Goal: Task Accomplishment & Management: Use online tool/utility

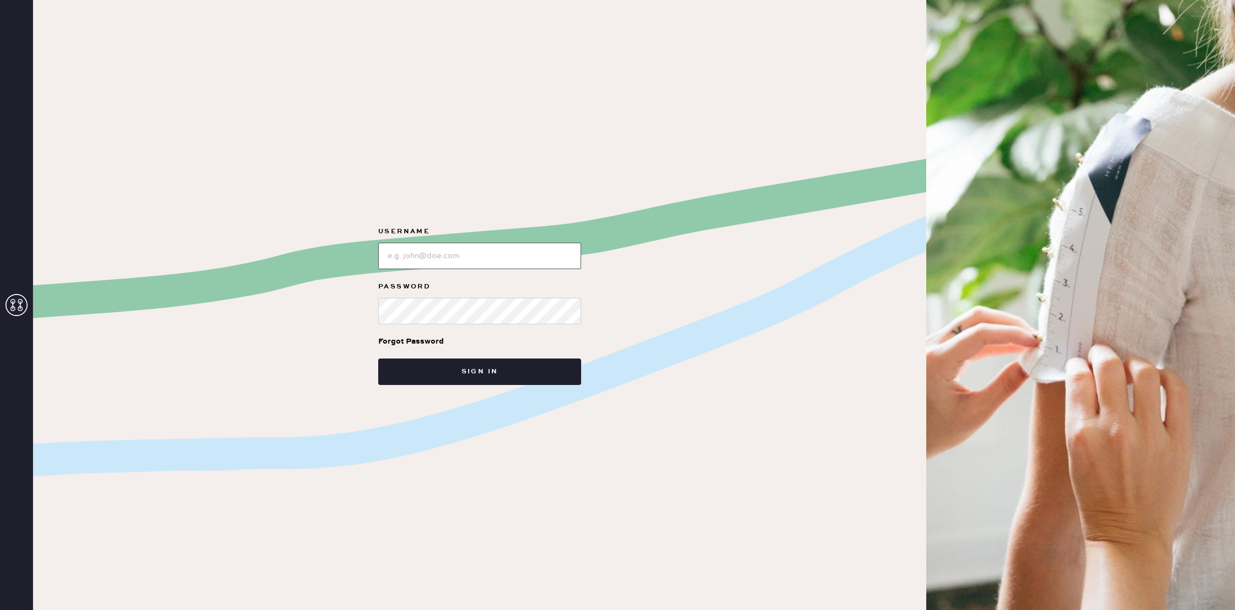
drag, startPoint x: 447, startPoint y: 255, endPoint x: 451, endPoint y: 260, distance: 6.2
click at [447, 255] on input "loginName" at bounding box center [479, 256] width 203 height 26
type input "reformationsoho"
click at [466, 358] on button "Sign in" at bounding box center [479, 371] width 203 height 26
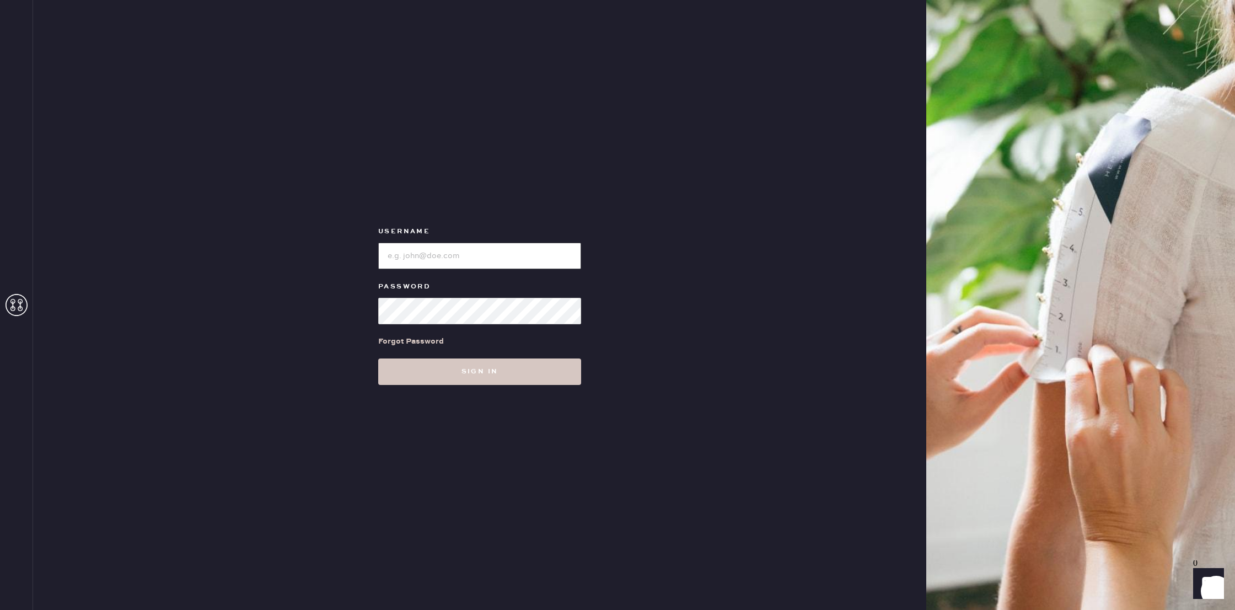
click at [543, 259] on input "loginName" at bounding box center [479, 256] width 203 height 26
type input "reformationsoho"
click at [487, 370] on button "Sign in" at bounding box center [479, 371] width 203 height 26
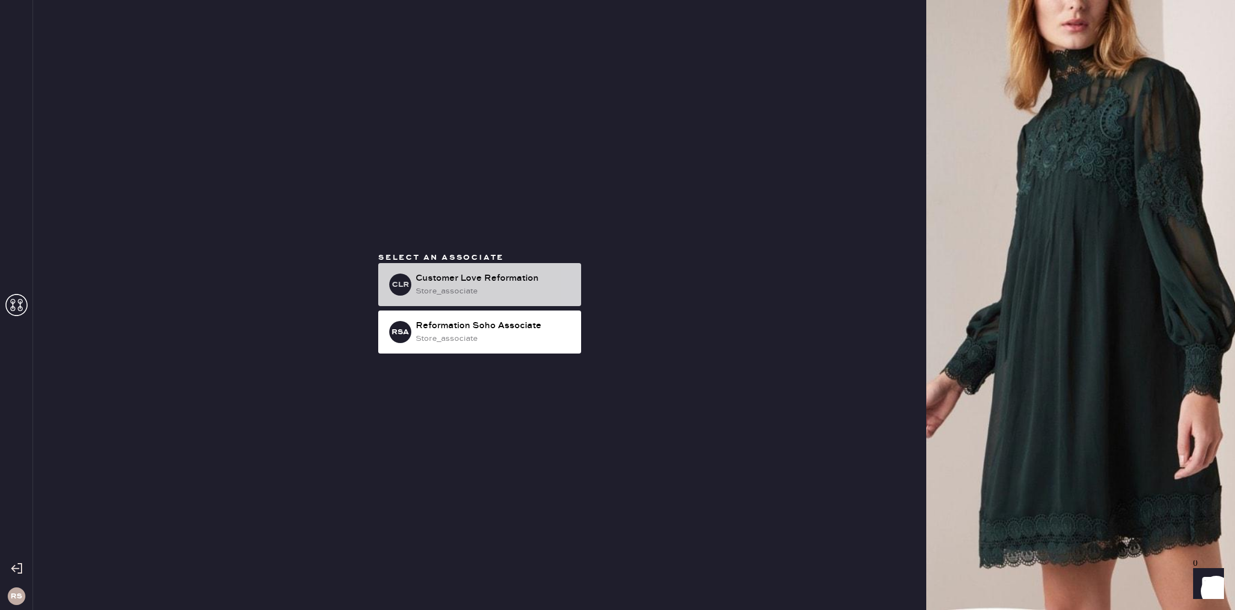
click at [455, 281] on div "Customer Love Reformation" at bounding box center [494, 278] width 157 height 13
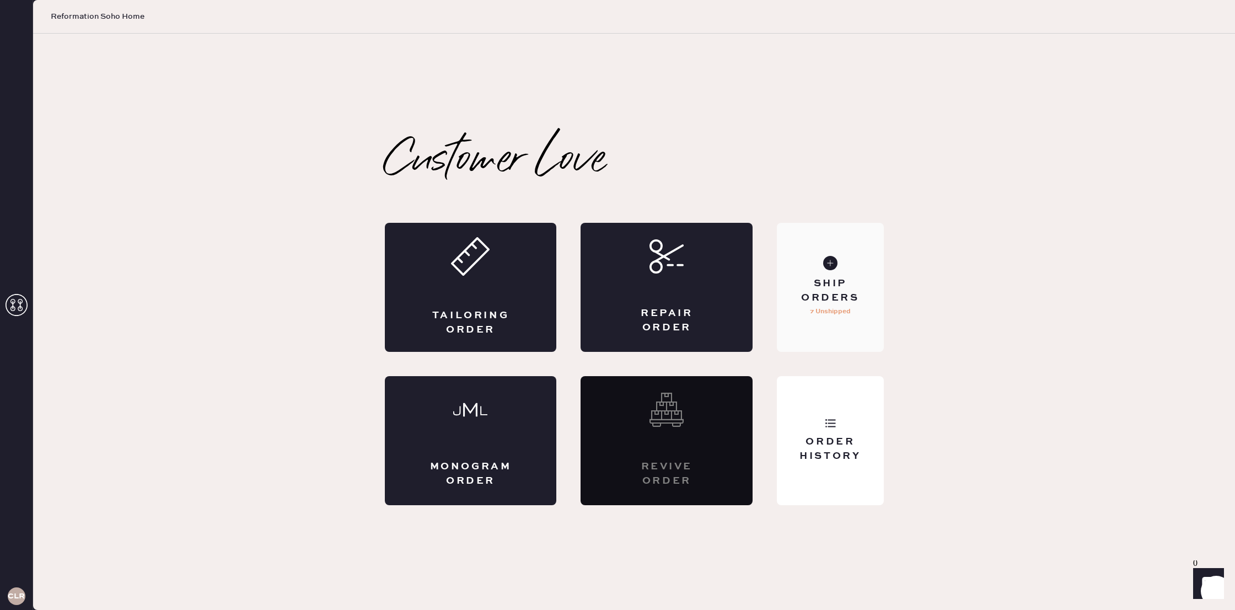
click at [836, 308] on p "7 Unshipped" at bounding box center [830, 311] width 41 height 13
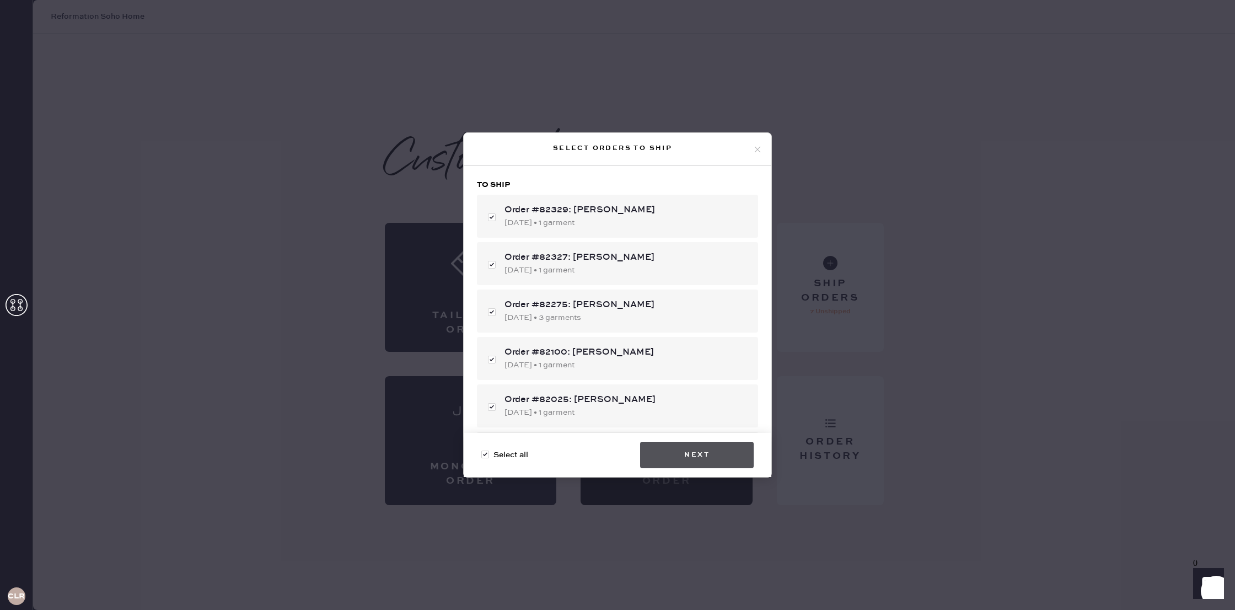
click at [696, 449] on button "Next" at bounding box center [697, 454] width 114 height 26
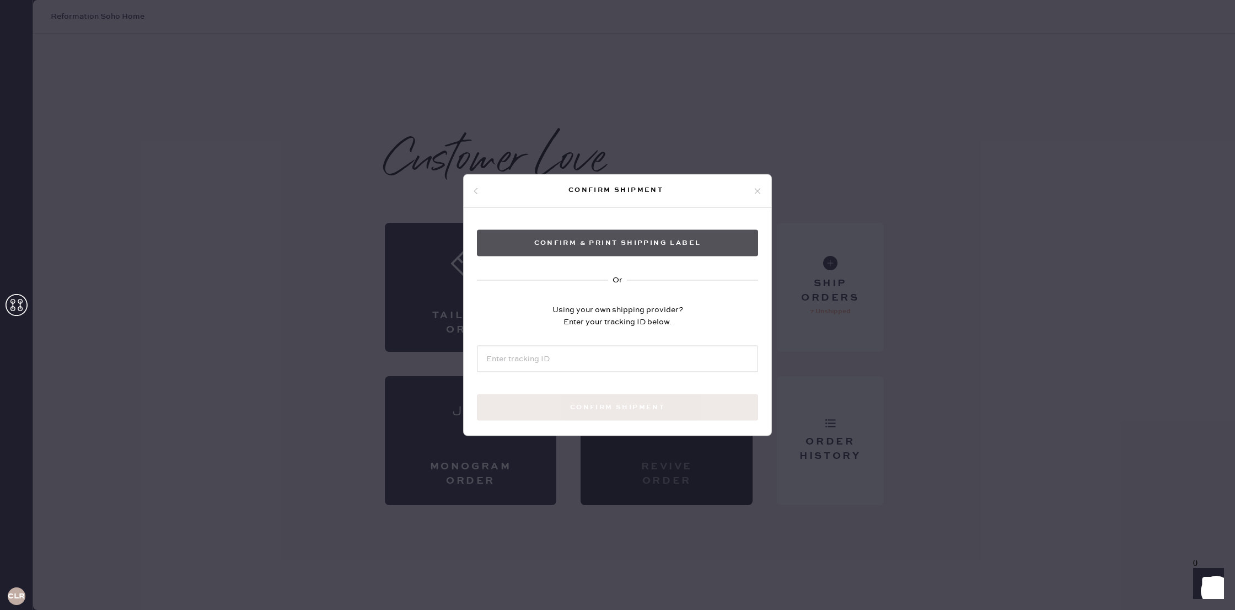
click at [657, 243] on button "Confirm & Print shipping label" at bounding box center [617, 243] width 281 height 26
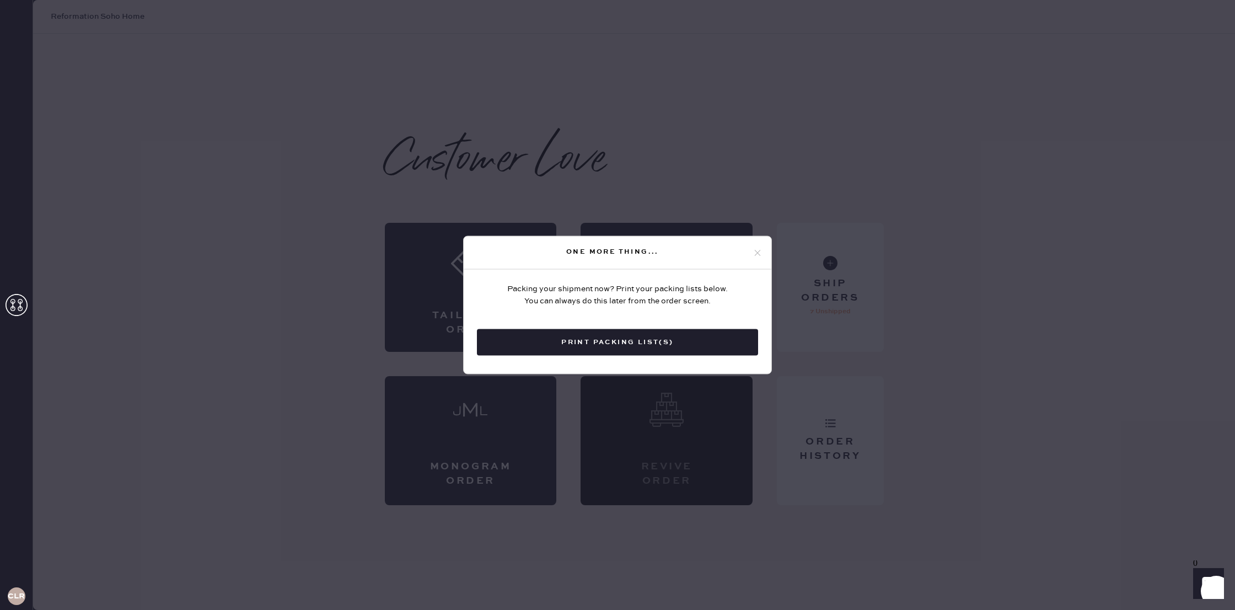
click at [658, 353] on button "Print Packing List(s)" at bounding box center [617, 342] width 281 height 26
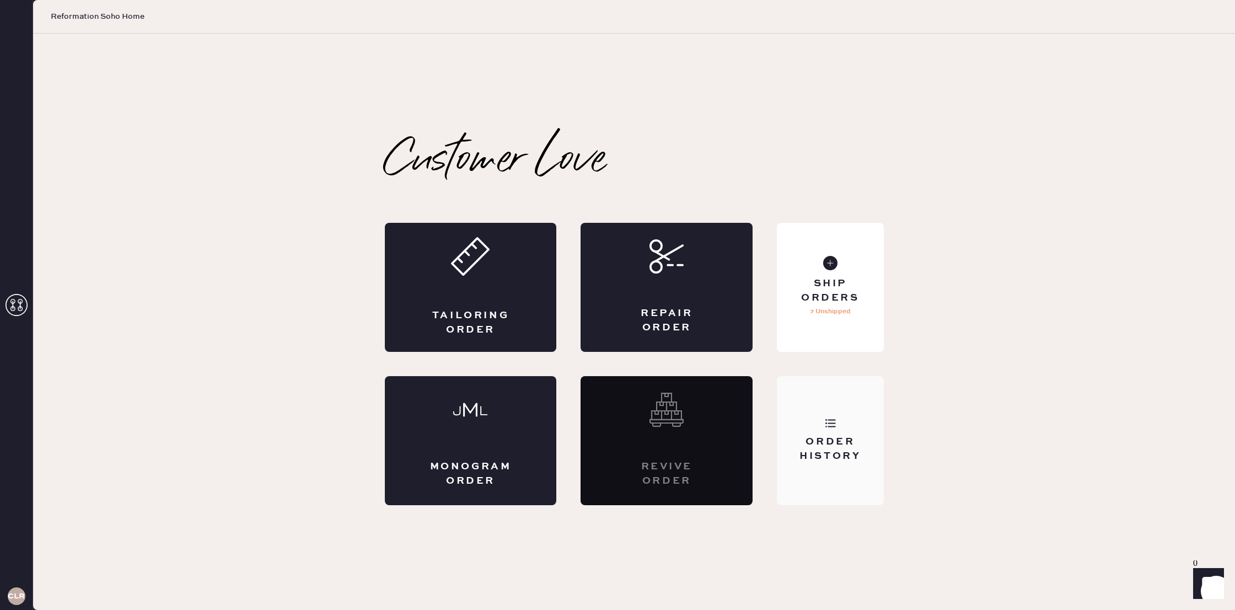
click at [830, 476] on div "Order History" at bounding box center [830, 440] width 106 height 129
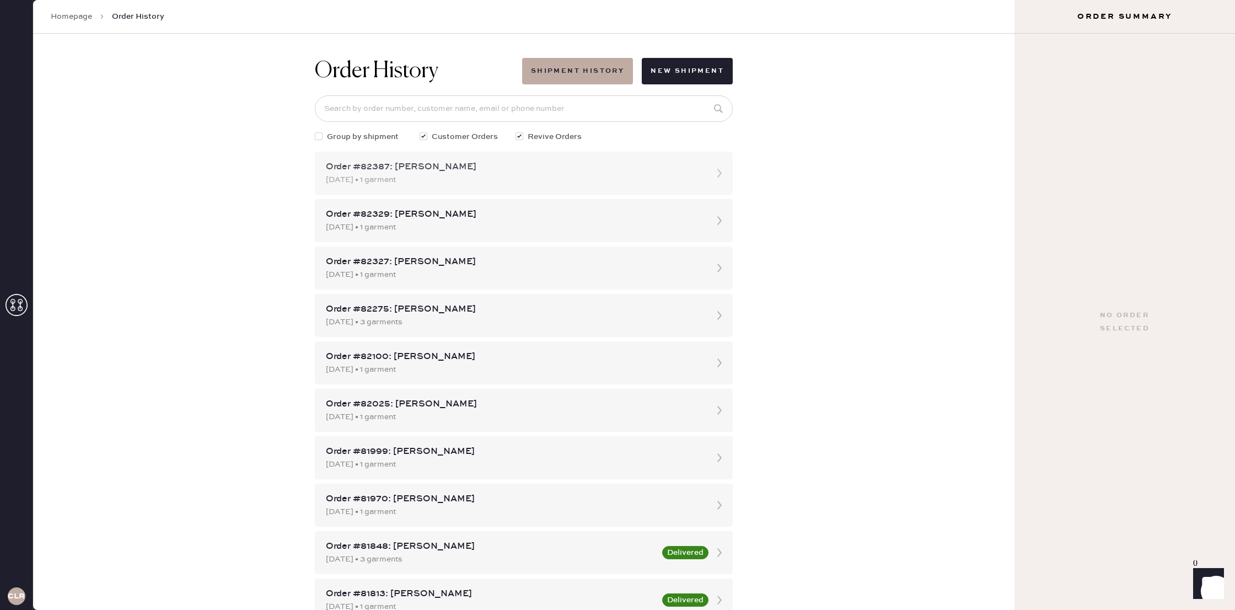
click at [664, 180] on div "09/07/2025 • 1 garment" at bounding box center [514, 180] width 376 height 12
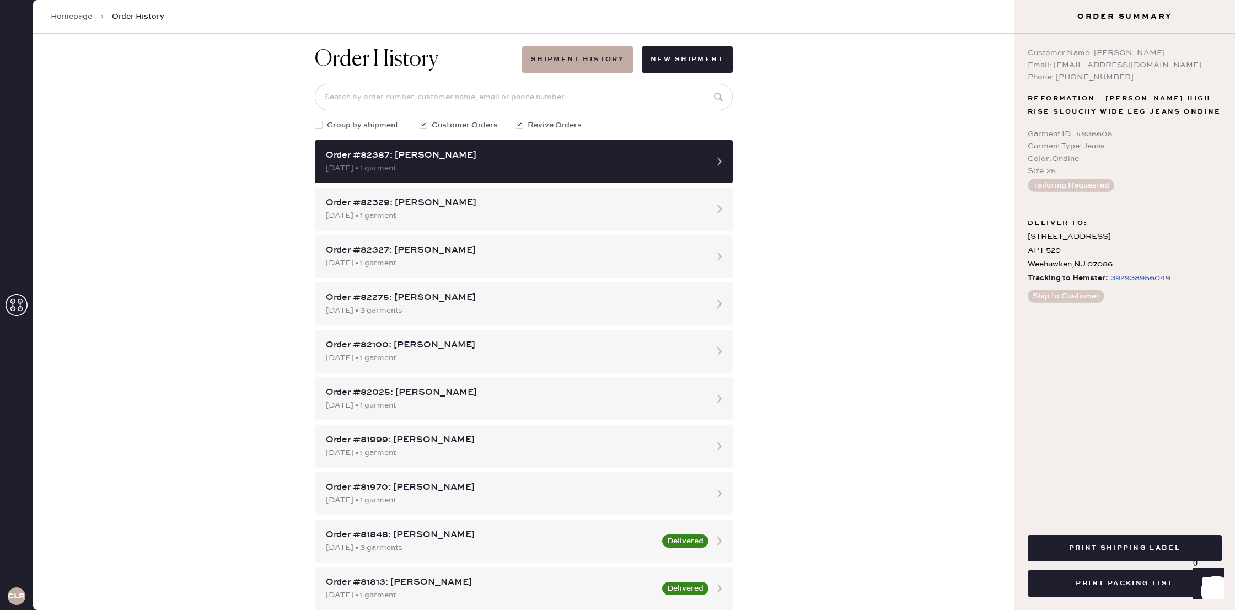
scroll to position [16, 0]
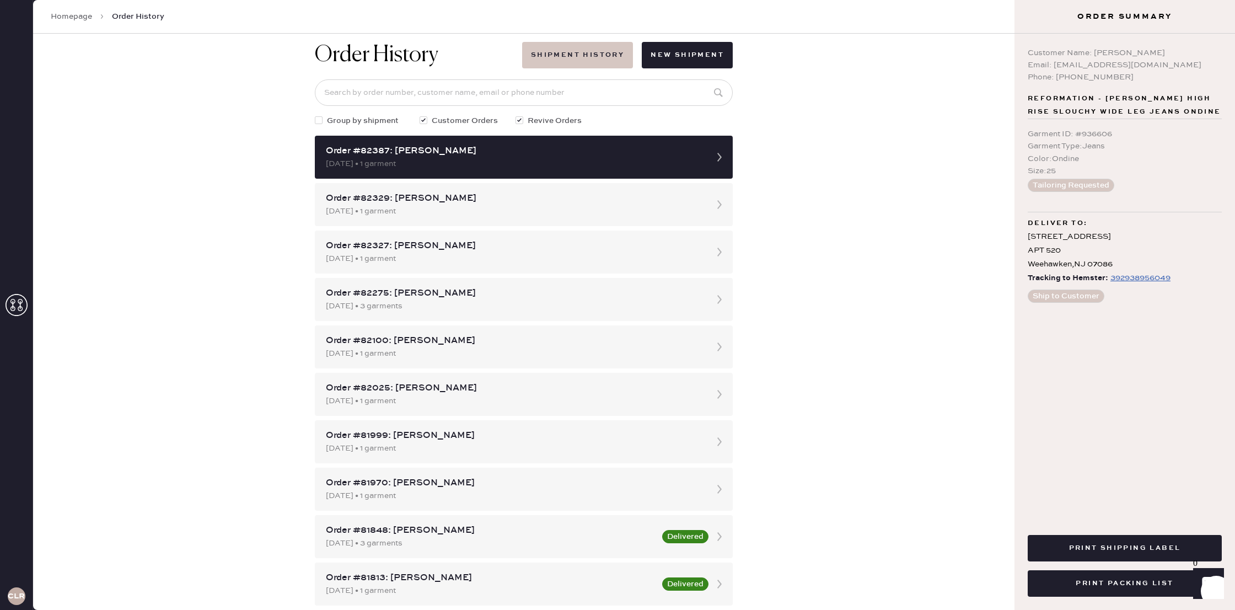
click at [571, 66] on button "Shipment History" at bounding box center [577, 55] width 111 height 26
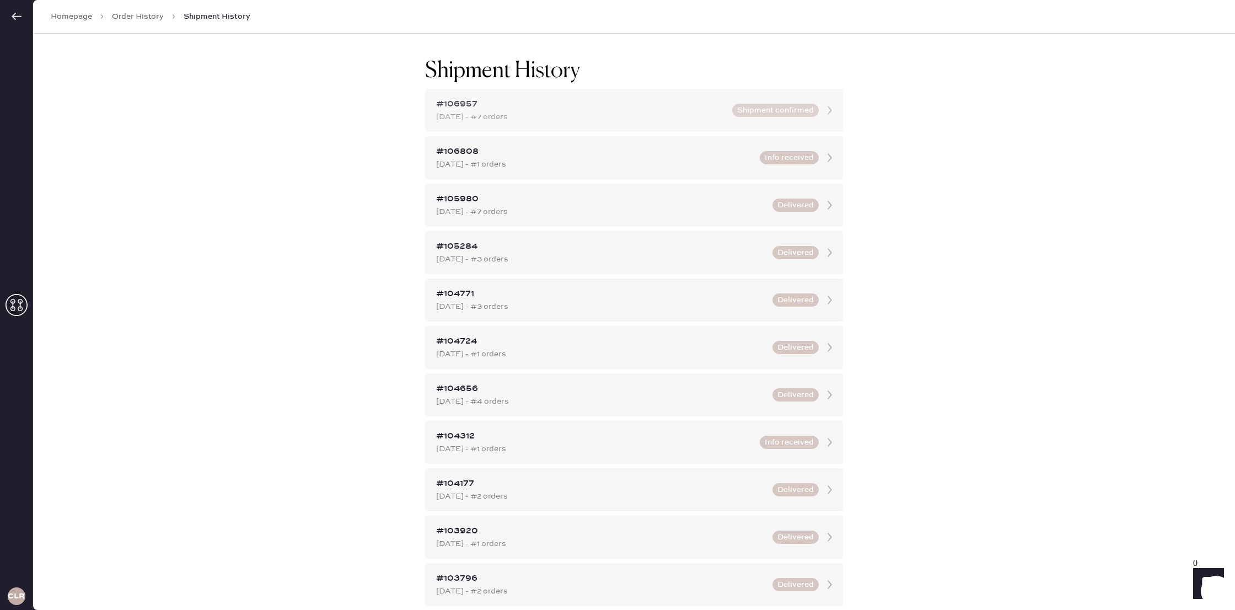
click at [720, 112] on div "Sep 09, 2025 - #7 orders" at bounding box center [580, 117] width 289 height 12
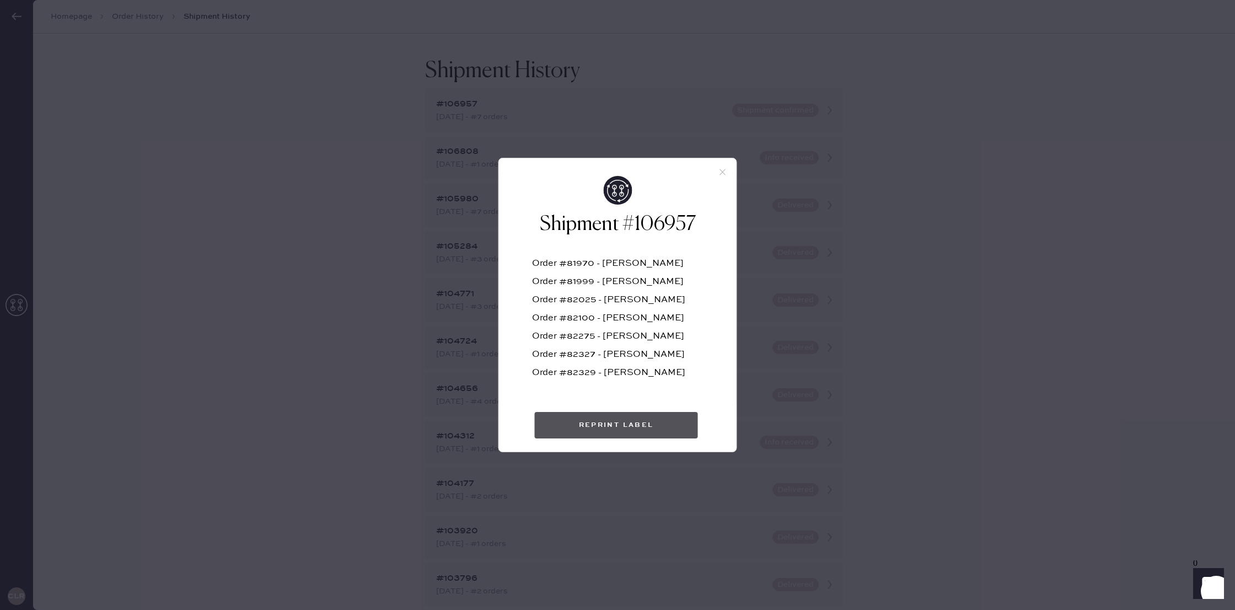
click at [600, 428] on button "Reprint Label" at bounding box center [616, 425] width 163 height 26
